Goal: Task Accomplishment & Management: Use online tool/utility

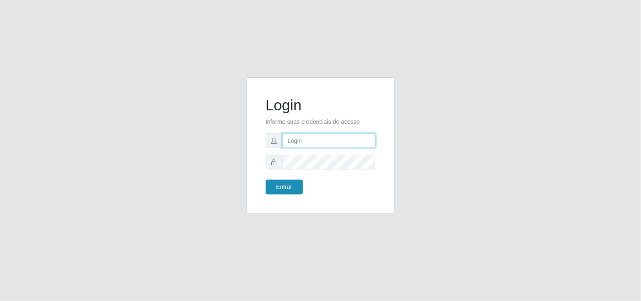
type input "analucia@cestao"
click at [286, 191] on button "Entrar" at bounding box center [284, 187] width 37 height 15
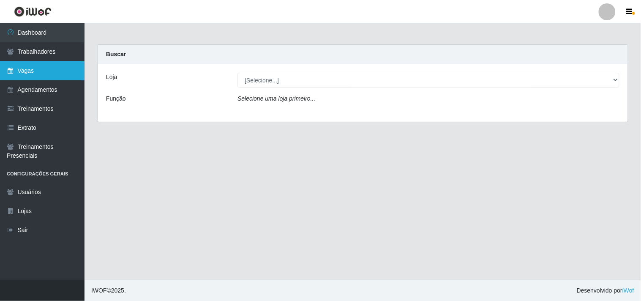
click at [50, 75] on link "Vagas" at bounding box center [42, 70] width 84 height 19
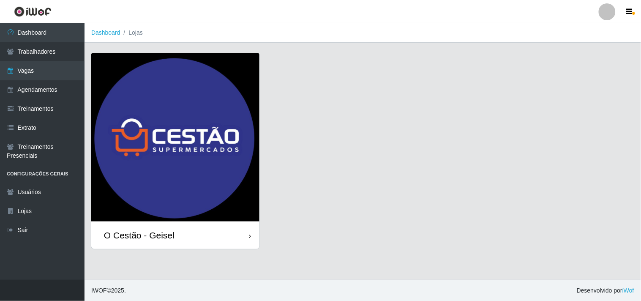
click at [179, 136] on img at bounding box center [175, 137] width 168 height 168
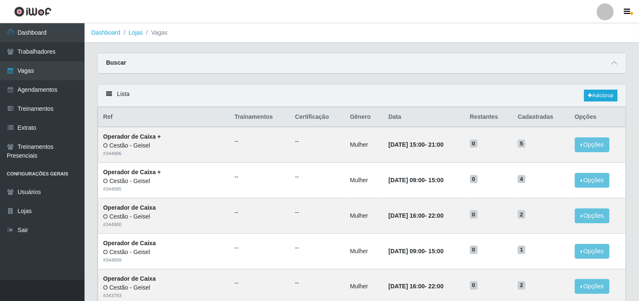
scroll to position [47, 0]
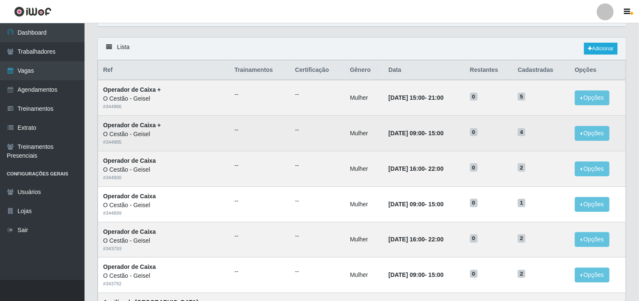
click at [406, 136] on time "[DATE] 09:00" at bounding box center [406, 133] width 36 height 7
click at [383, 138] on td "[DATE] 09:00 - 15:00" at bounding box center [424, 133] width 82 height 35
click at [234, 128] on ul "--" at bounding box center [259, 129] width 50 height 9
click at [428, 134] on time "15:00" at bounding box center [435, 133] width 15 height 7
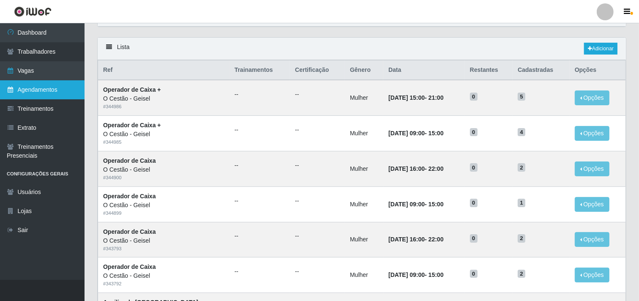
click at [47, 94] on link "Agendamentos" at bounding box center [42, 89] width 84 height 19
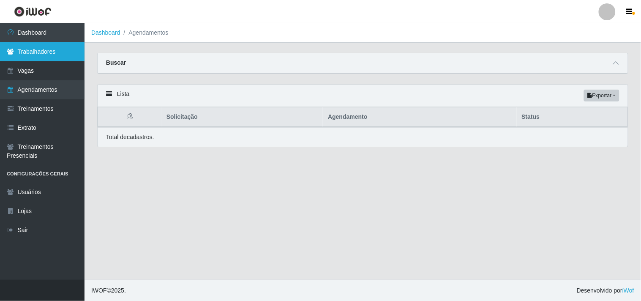
click at [35, 57] on link "Trabalhadores" at bounding box center [42, 51] width 84 height 19
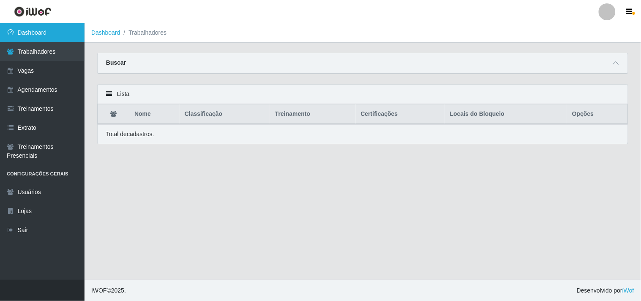
click at [78, 33] on link "Dashboard" at bounding box center [42, 32] width 84 height 19
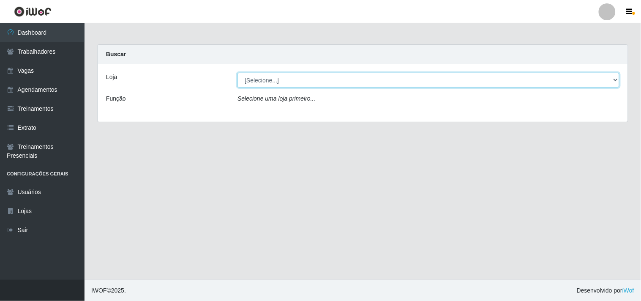
click at [462, 84] on select "[Selecione...] O Cestão - Geisel" at bounding box center [428, 80] width 382 height 15
select select "224"
click at [237, 73] on select "[Selecione...] O Cestão - Geisel" at bounding box center [428, 80] width 382 height 15
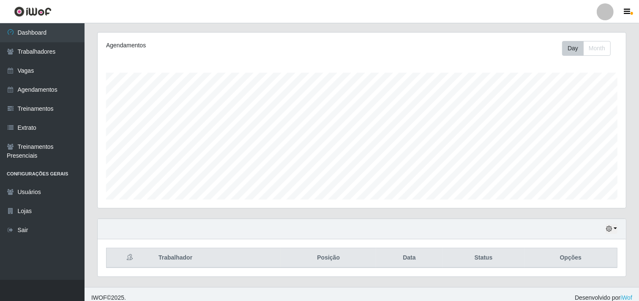
scroll to position [110, 0]
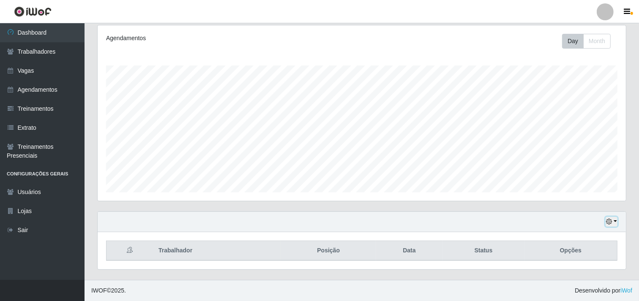
click at [615, 221] on button "button" at bounding box center [611, 222] width 12 height 10
click at [565, 152] on button "1 dia" at bounding box center [583, 154] width 67 height 18
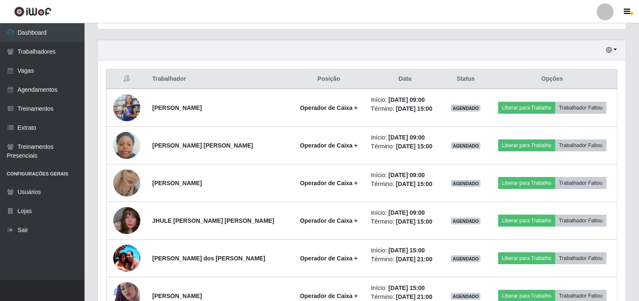
scroll to position [297, 0]
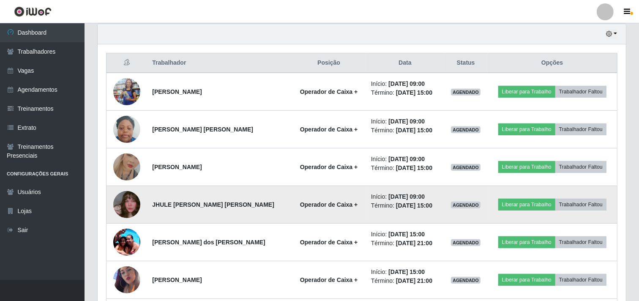
click at [121, 207] on img at bounding box center [126, 204] width 27 height 48
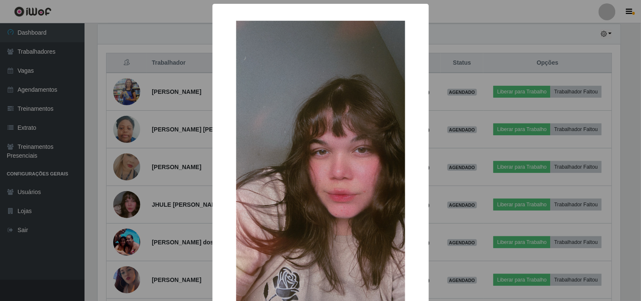
click at [129, 164] on div "× OK Cancel" at bounding box center [320, 150] width 641 height 301
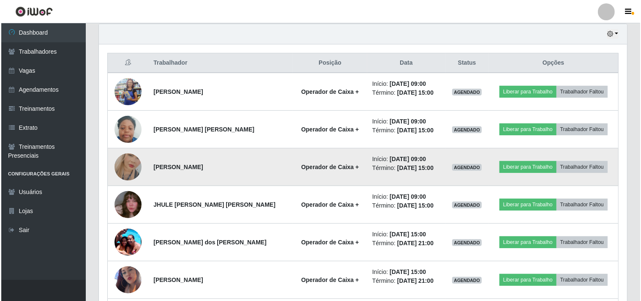
scroll to position [175, 528]
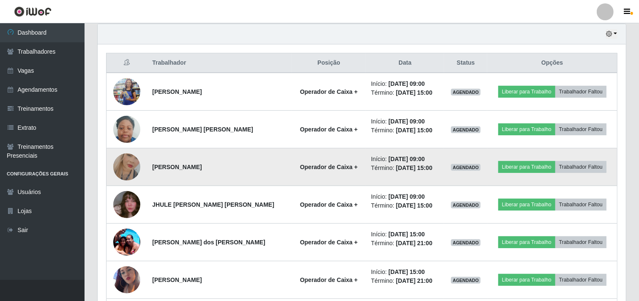
click at [129, 166] on img at bounding box center [126, 167] width 27 height 48
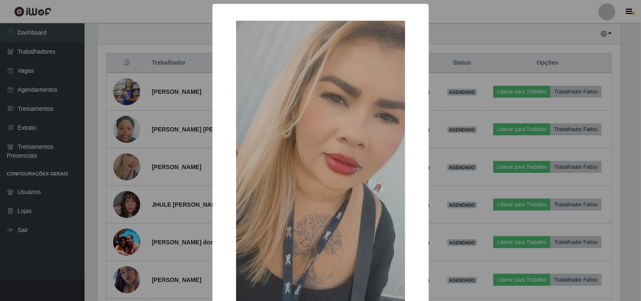
click at [126, 133] on div "× OK Cancel" at bounding box center [320, 150] width 641 height 301
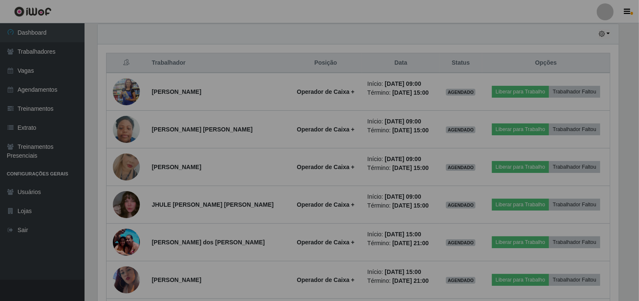
scroll to position [175, 528]
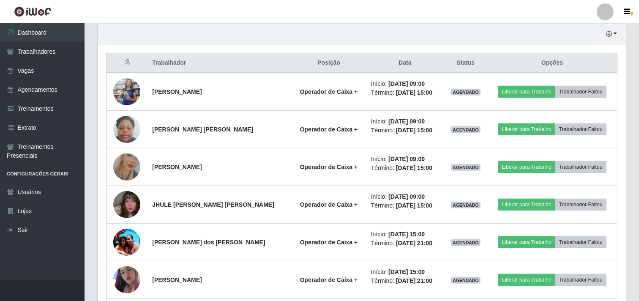
click at [126, 133] on img at bounding box center [126, 130] width 27 height 36
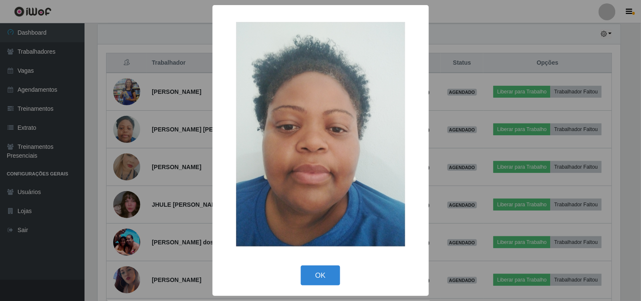
click at [127, 84] on div "× OK Cancel" at bounding box center [320, 150] width 641 height 301
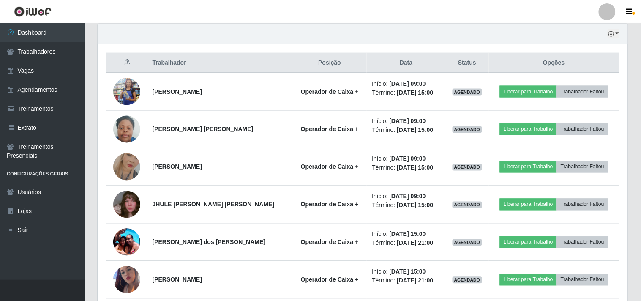
scroll to position [175, 528]
click at [127, 84] on img at bounding box center [126, 92] width 27 height 62
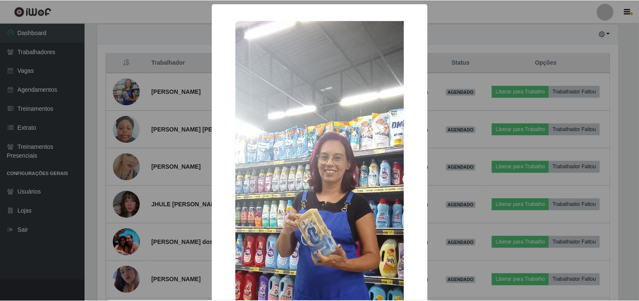
scroll to position [175, 522]
click at [149, 104] on div "× OK Cancel" at bounding box center [320, 150] width 641 height 301
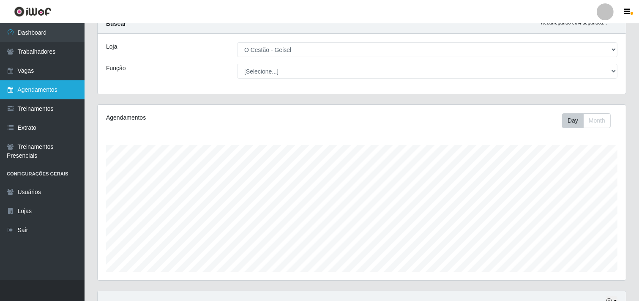
scroll to position [0, 0]
